Goal: Communication & Community: Answer question/provide support

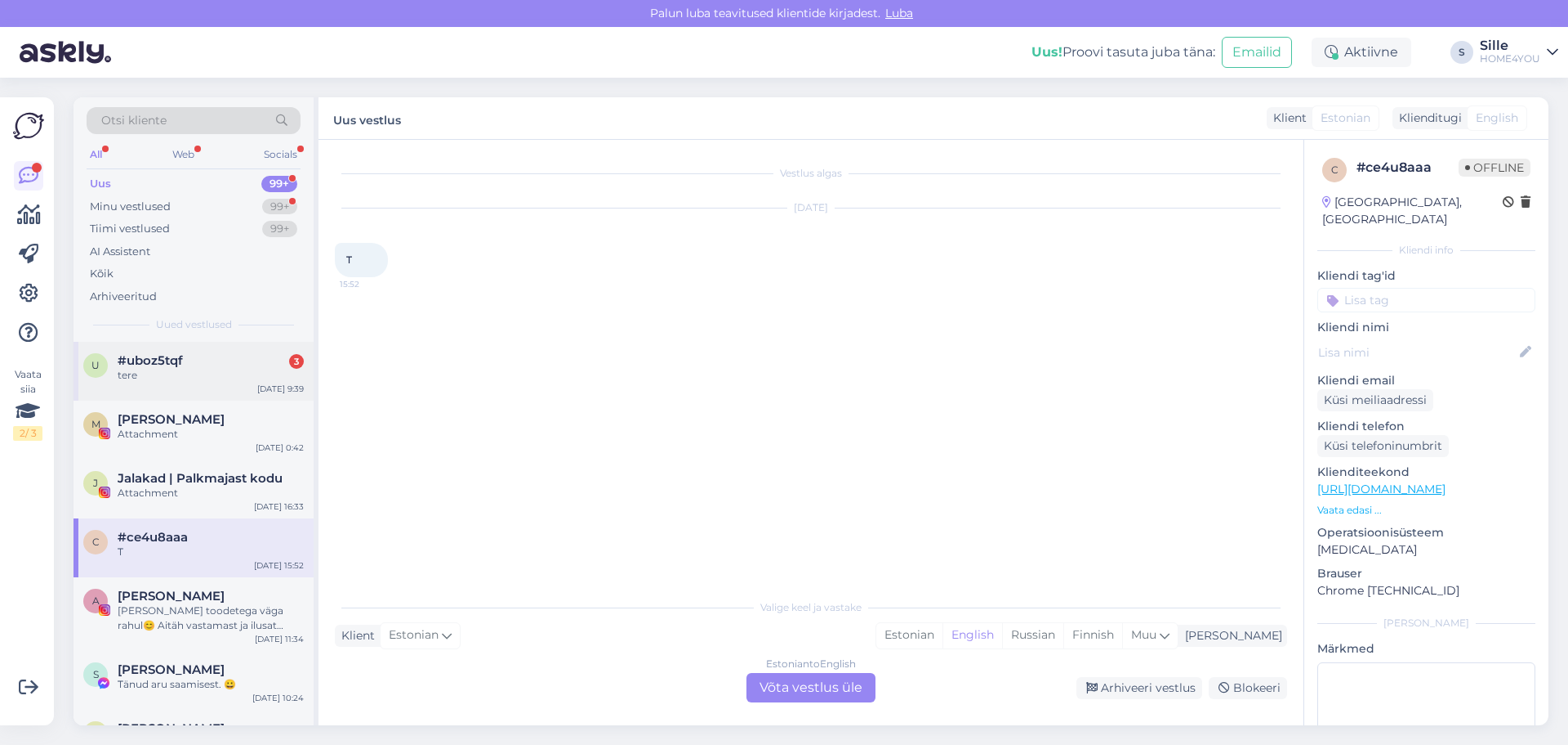
click at [230, 377] on div "tere" at bounding box center [211, 375] width 186 height 15
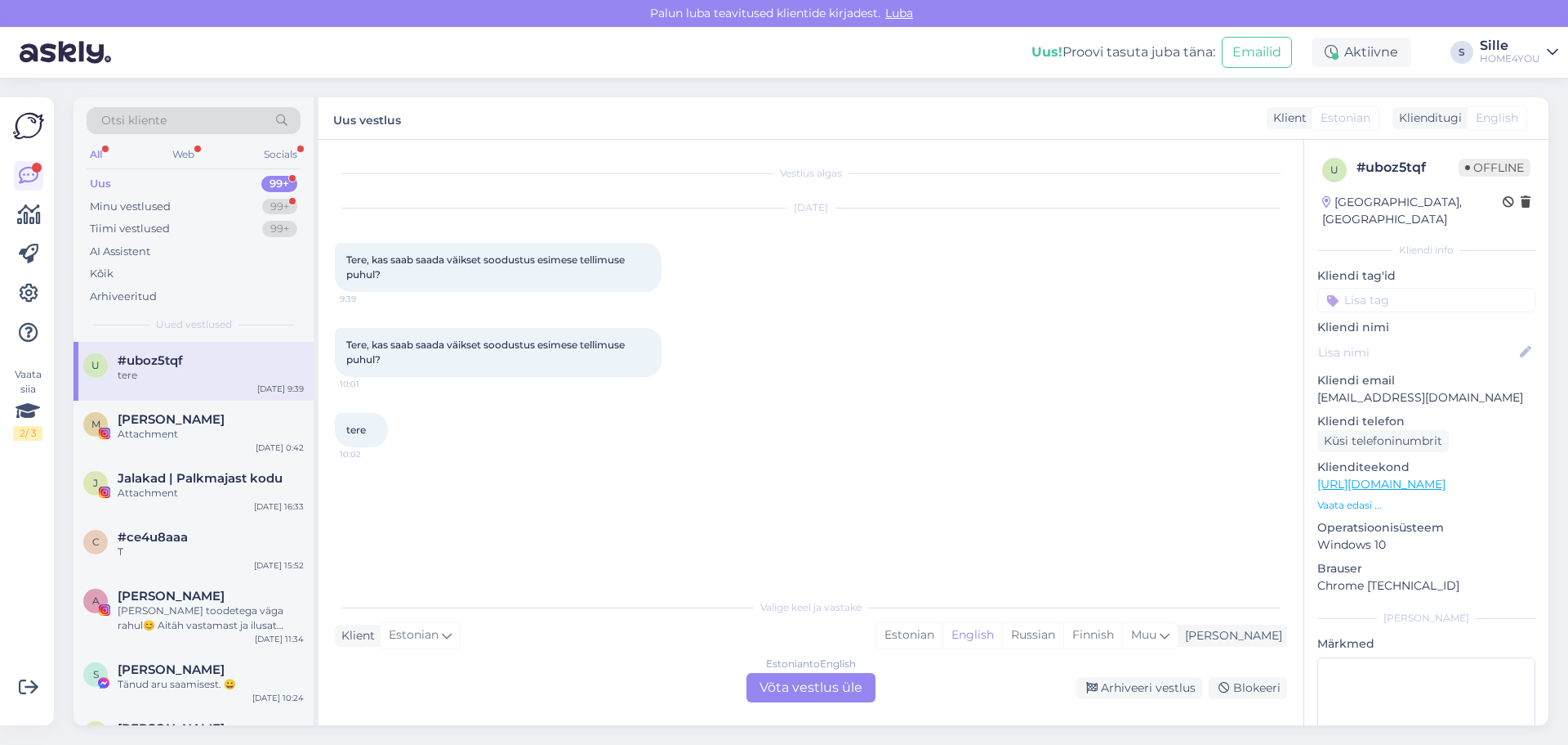
click at [844, 692] on div "Estonian to English Võta vestlus üle" at bounding box center [811, 687] width 129 height 29
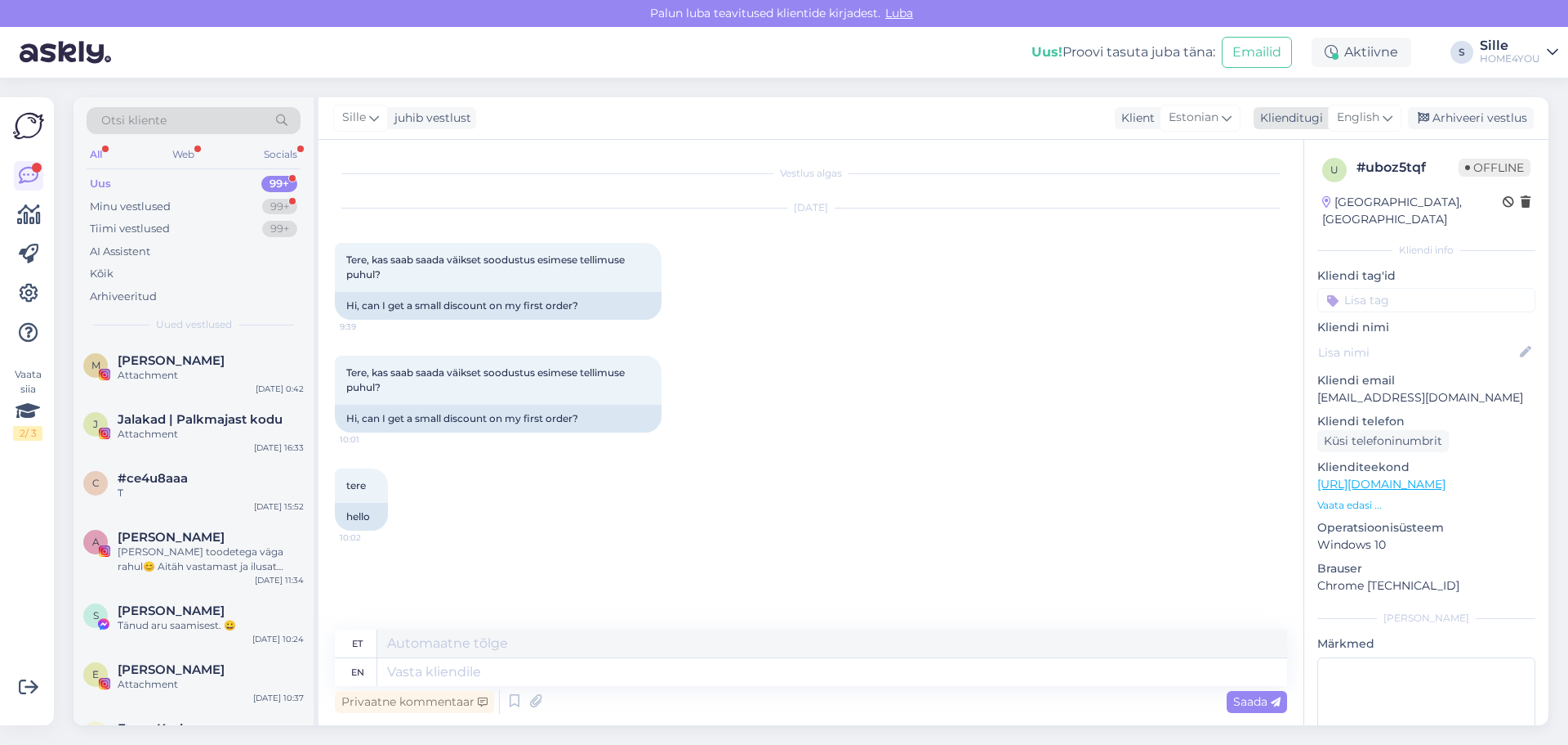
click at [1356, 124] on span "English" at bounding box center [1358, 118] width 43 height 18
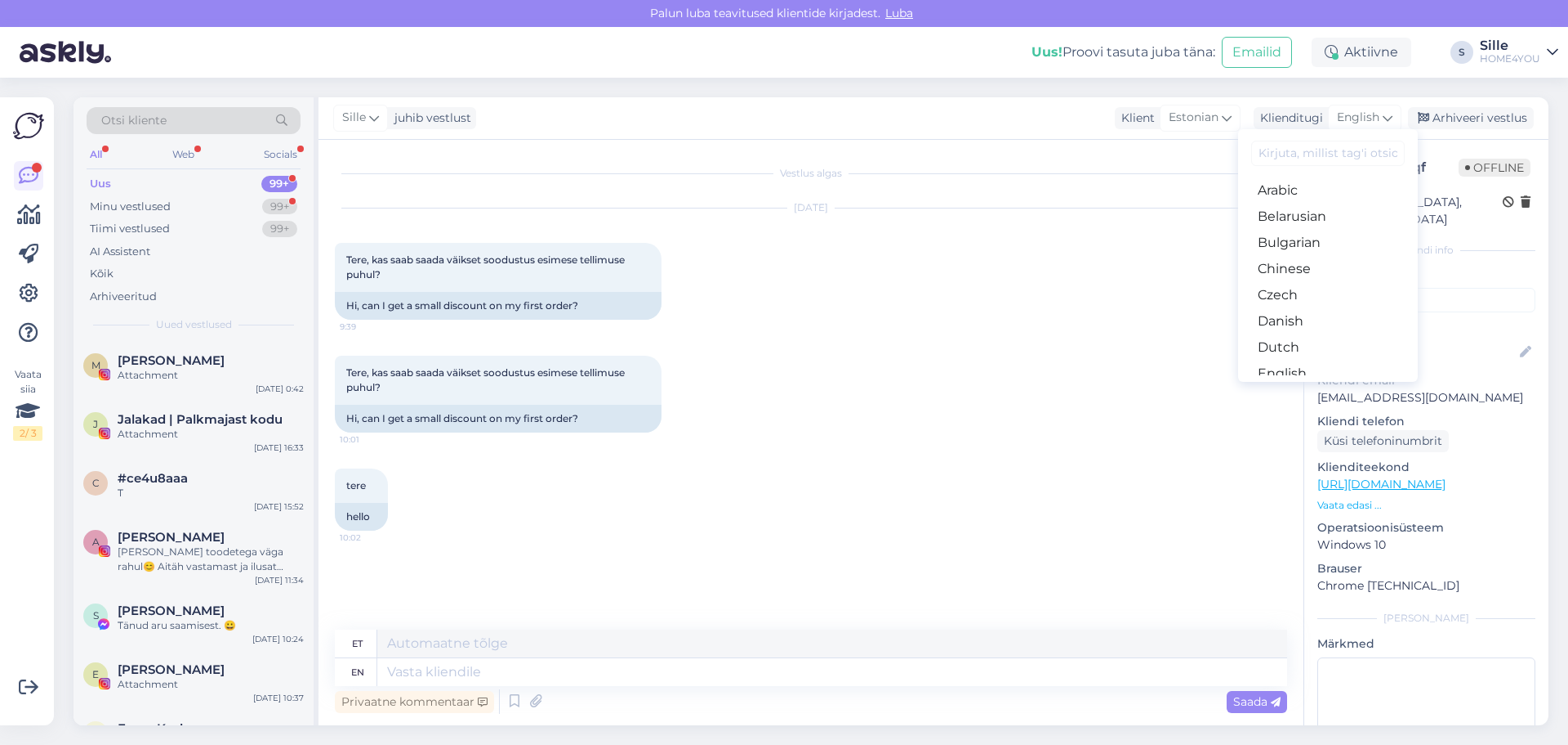
drag, startPoint x: 1277, startPoint y: 313, endPoint x: 1181, endPoint y: 511, distance: 220.0
click at [1278, 387] on link "Estonian" at bounding box center [1328, 400] width 180 height 26
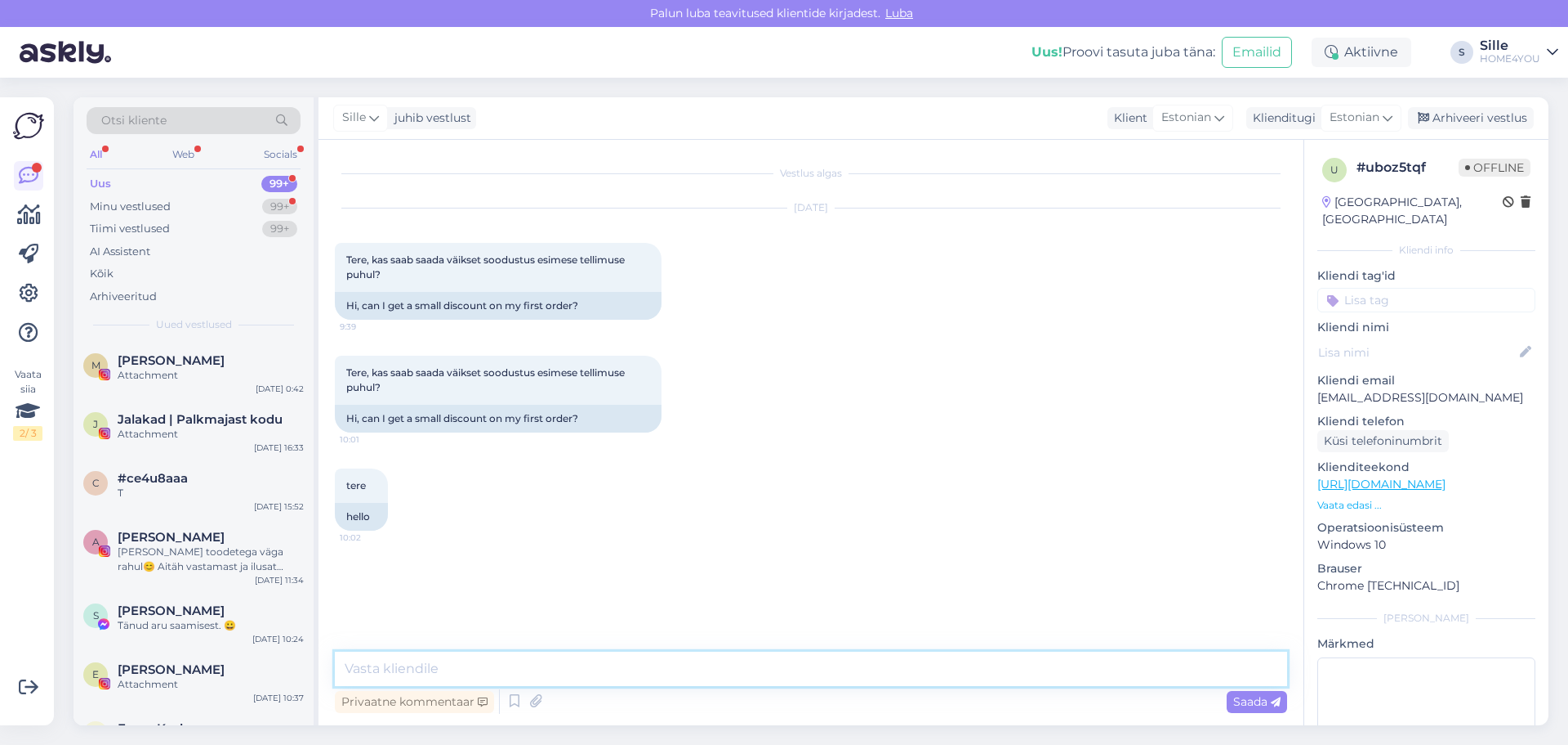
click at [724, 672] on textarea at bounding box center [811, 669] width 952 height 35
type textarea "Tere, meil on hetkel mitmeid soodustusi"
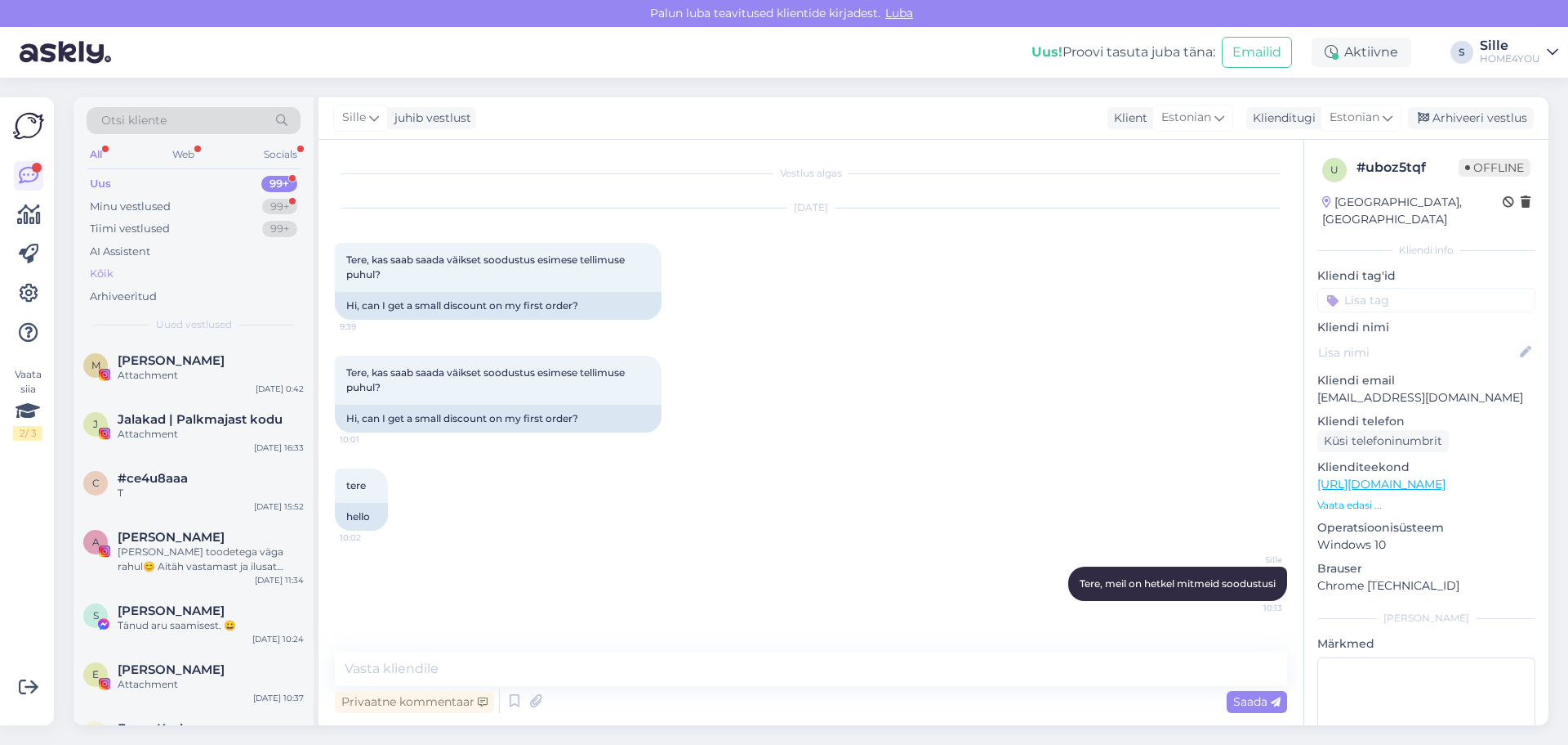
click at [107, 273] on div "Kõik" at bounding box center [102, 273] width 24 height 16
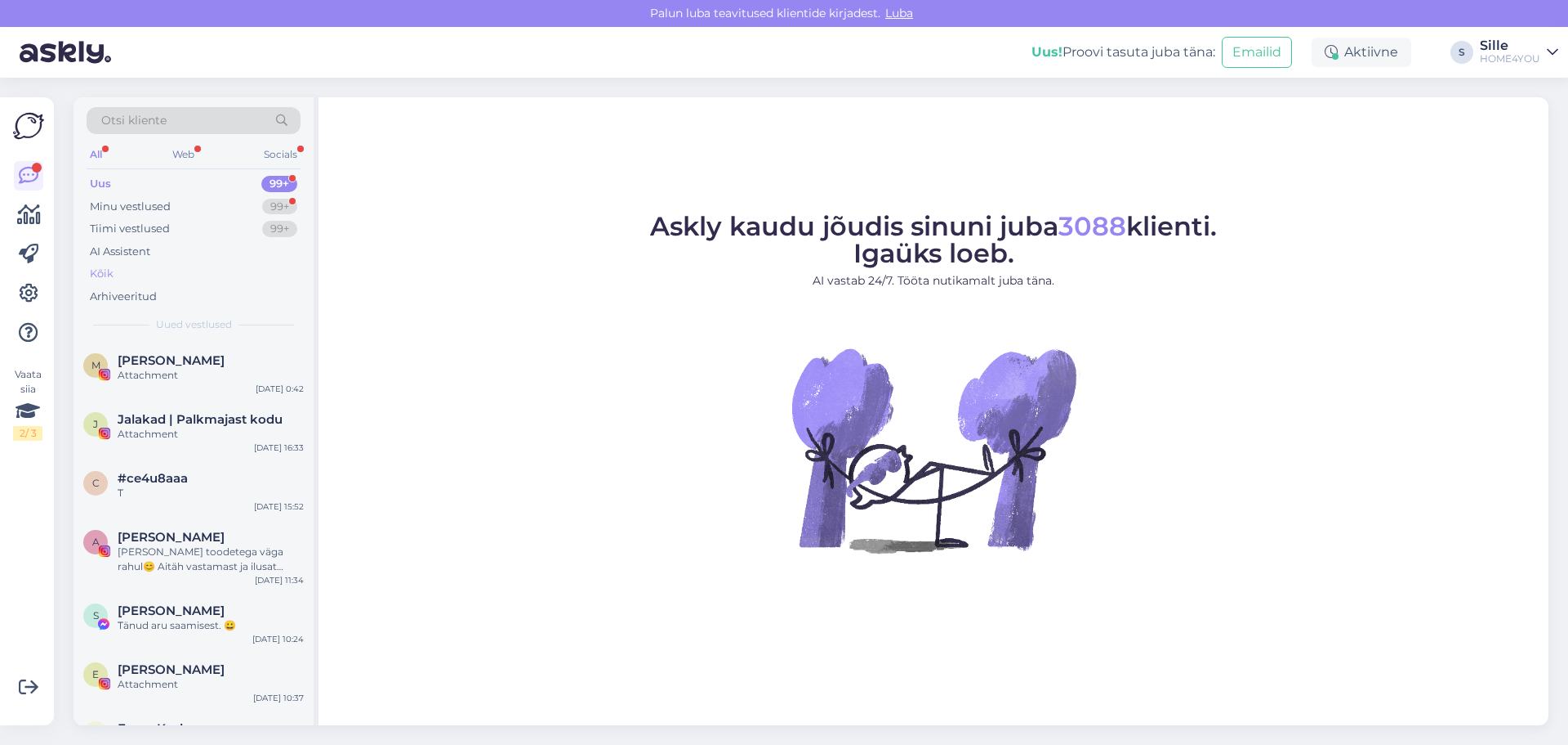
click at [95, 271] on div "Kõik" at bounding box center [102, 273] width 24 height 16
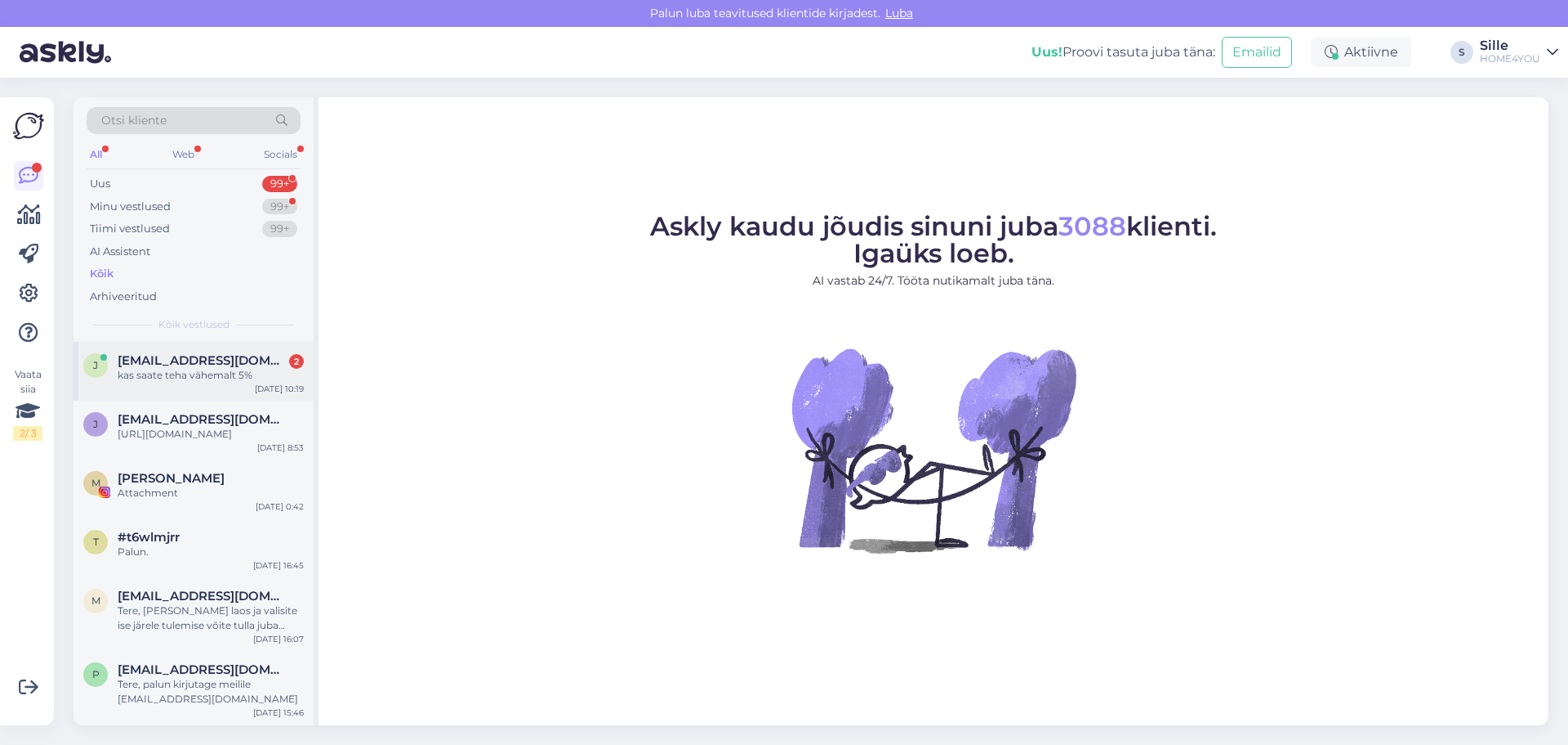
click at [210, 358] on span "[EMAIL_ADDRESS][DOMAIN_NAME]" at bounding box center [202, 361] width 170 height 15
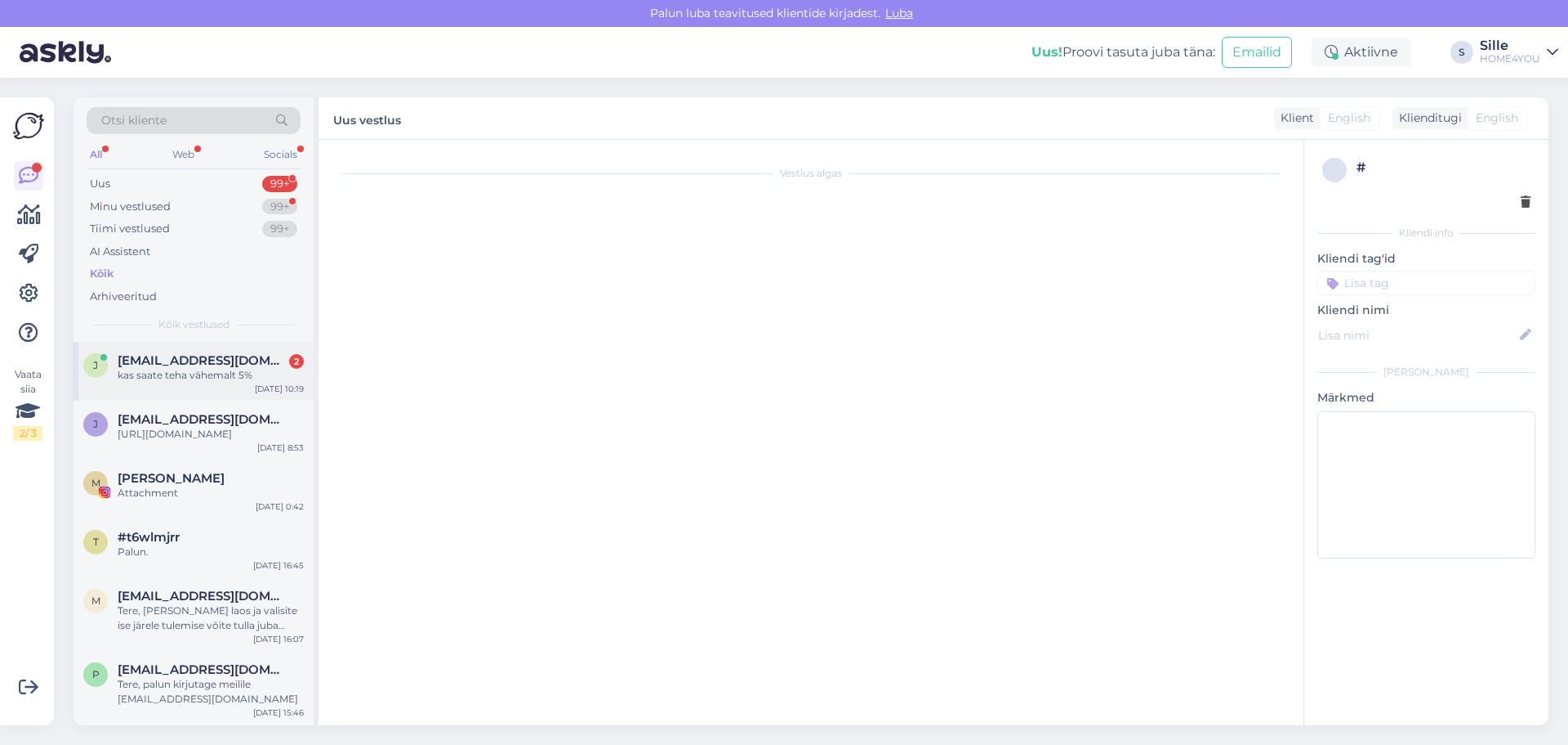
scroll to position [152, 0]
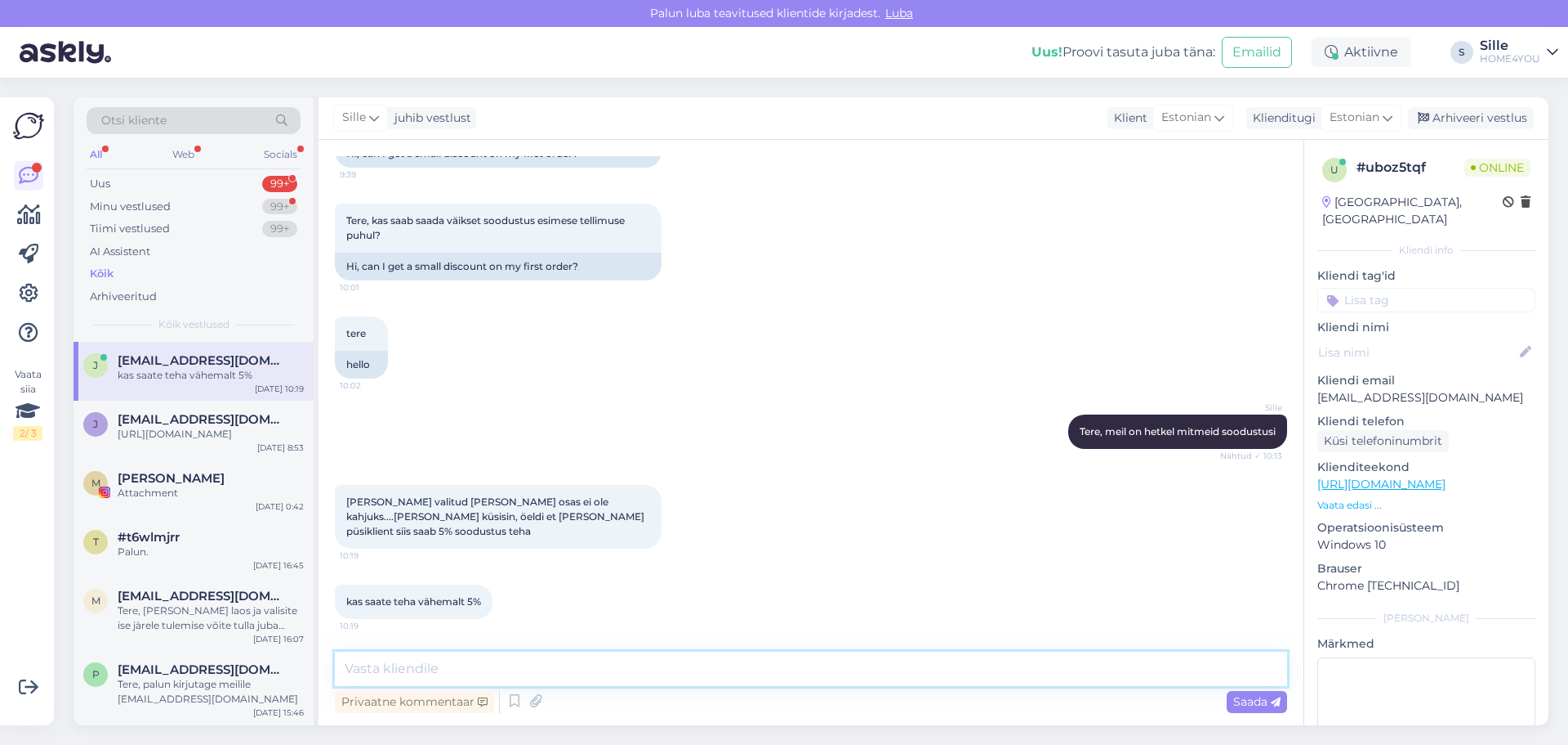
click at [567, 664] on textarea at bounding box center [811, 669] width 952 height 35
type textarea "mis tootest olete huvitatud?"
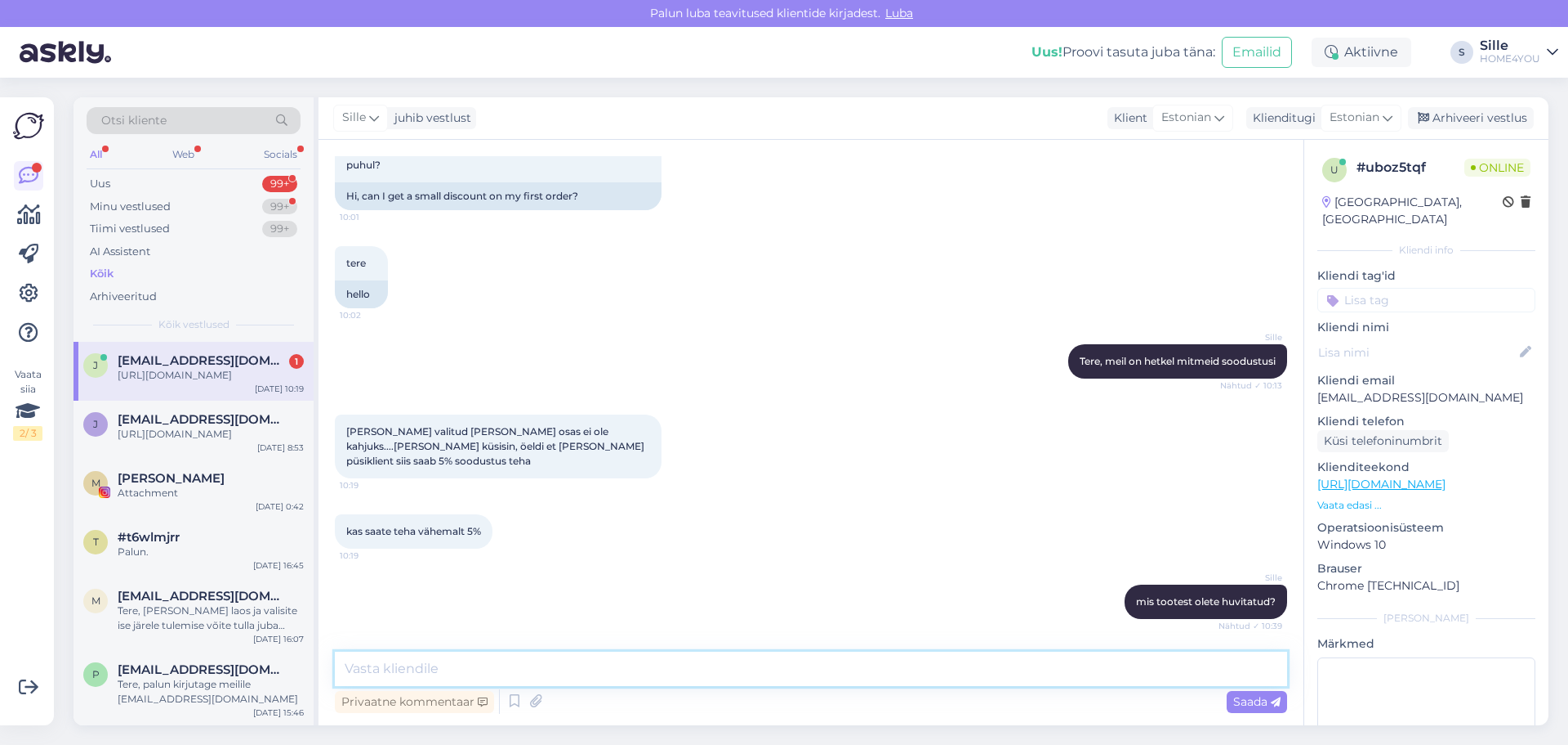
scroll to position [307, 0]
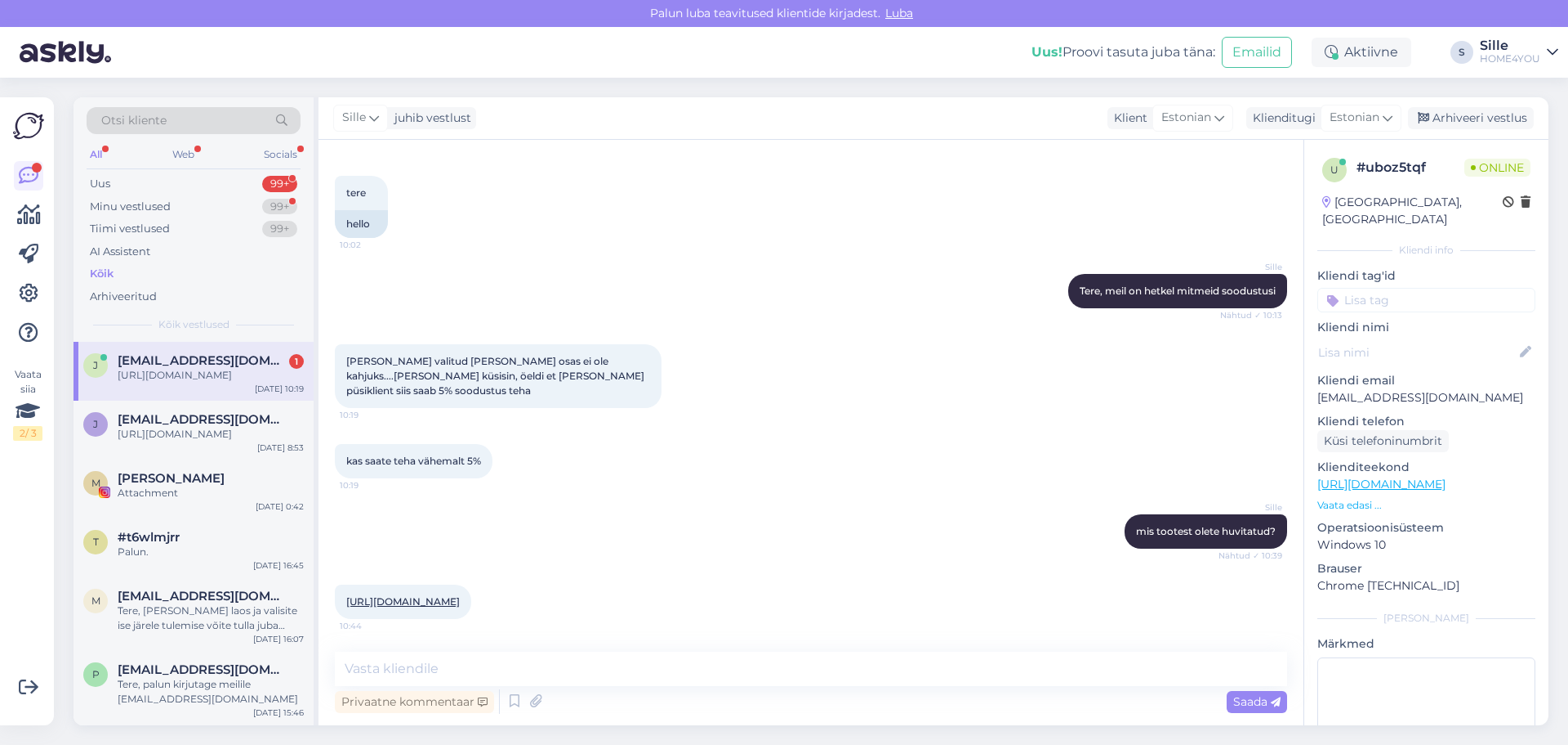
click at [456, 595] on link "[URL][DOMAIN_NAME]" at bounding box center [402, 601] width 113 height 12
click at [590, 675] on textarea at bounding box center [811, 669] width 952 height 35
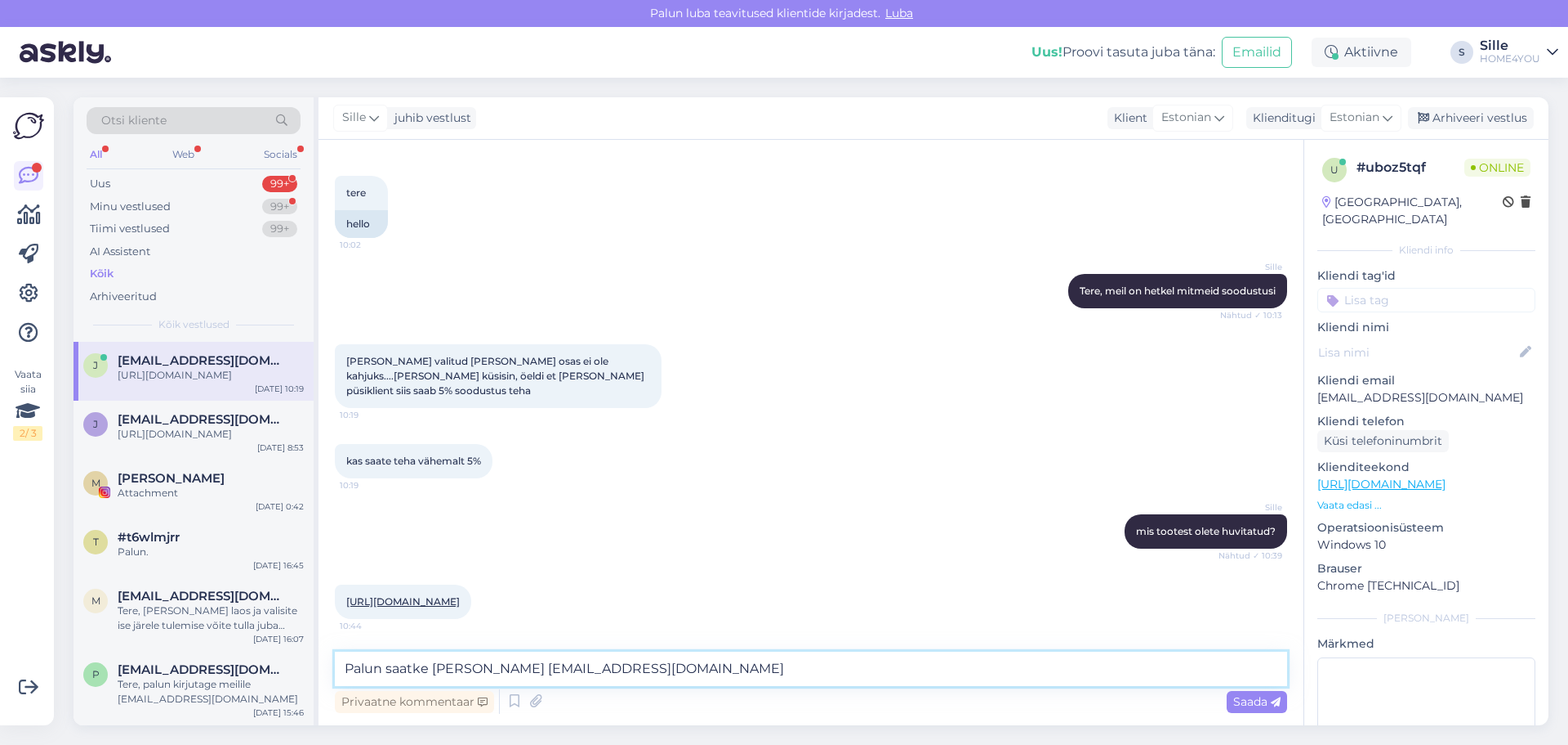
click at [468, 662] on textarea "Palun saatke [PERSON_NAME] [EMAIL_ADDRESS][DOMAIN_NAME]" at bounding box center [811, 669] width 952 height 35
type textarea "Palun saatke päring meile [EMAIL_ADDRESS][DOMAIN_NAME]"
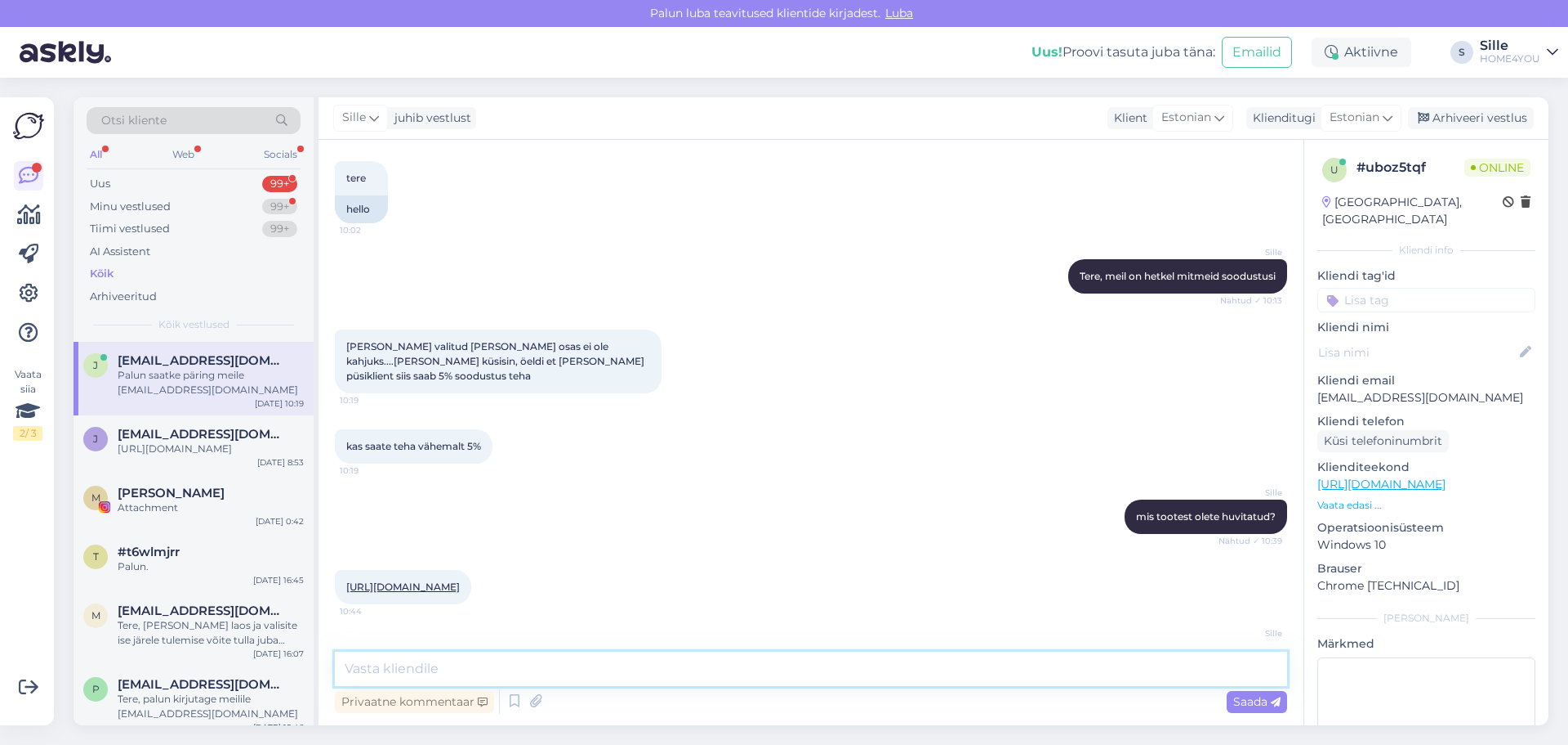
scroll to position [378, 0]
